Goal: Transaction & Acquisition: Obtain resource

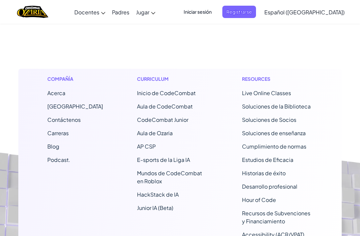
scroll to position [5411, 0]
click at [58, 103] on link "[GEOGRAPHIC_DATA]" at bounding box center [75, 106] width 56 height 7
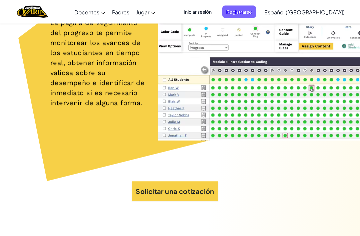
scroll to position [2980, 0]
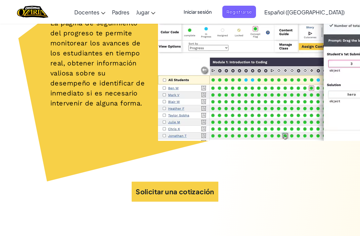
click at [210, 182] on button "Solicitar una cotización" at bounding box center [175, 192] width 87 height 20
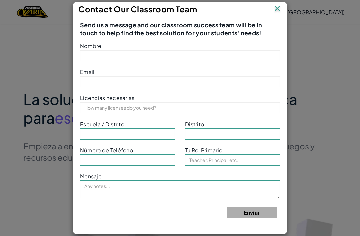
click at [280, 14] on img at bounding box center [277, 9] width 9 height 10
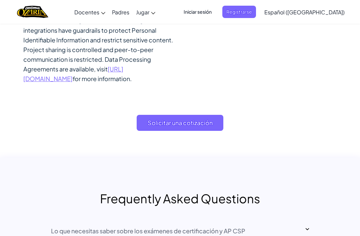
scroll to position [5708, 0]
